Goal: Transaction & Acquisition: Purchase product/service

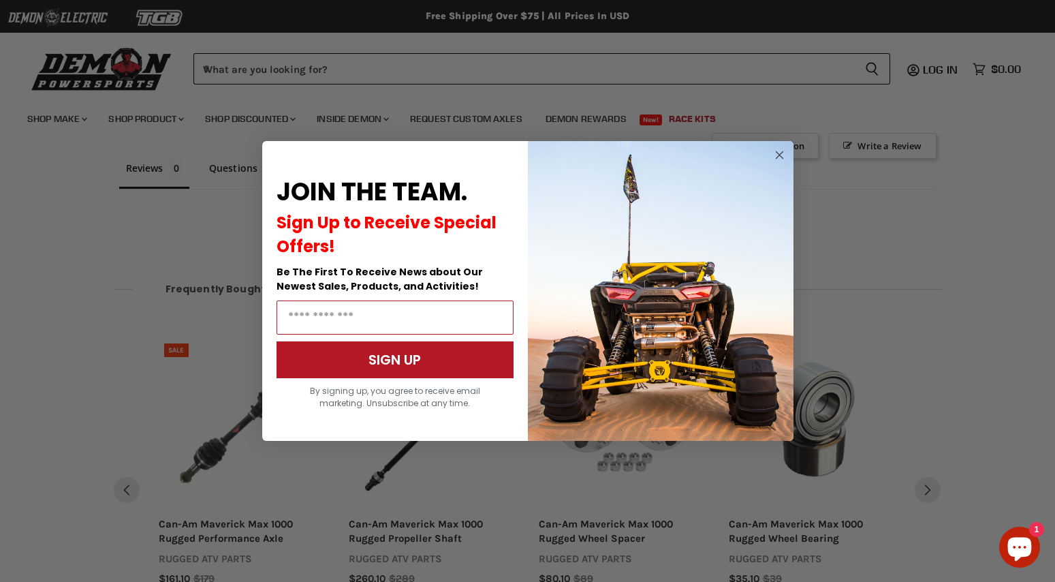
scroll to position [999, 0]
